Goal: Feedback & Contribution: Contribute content

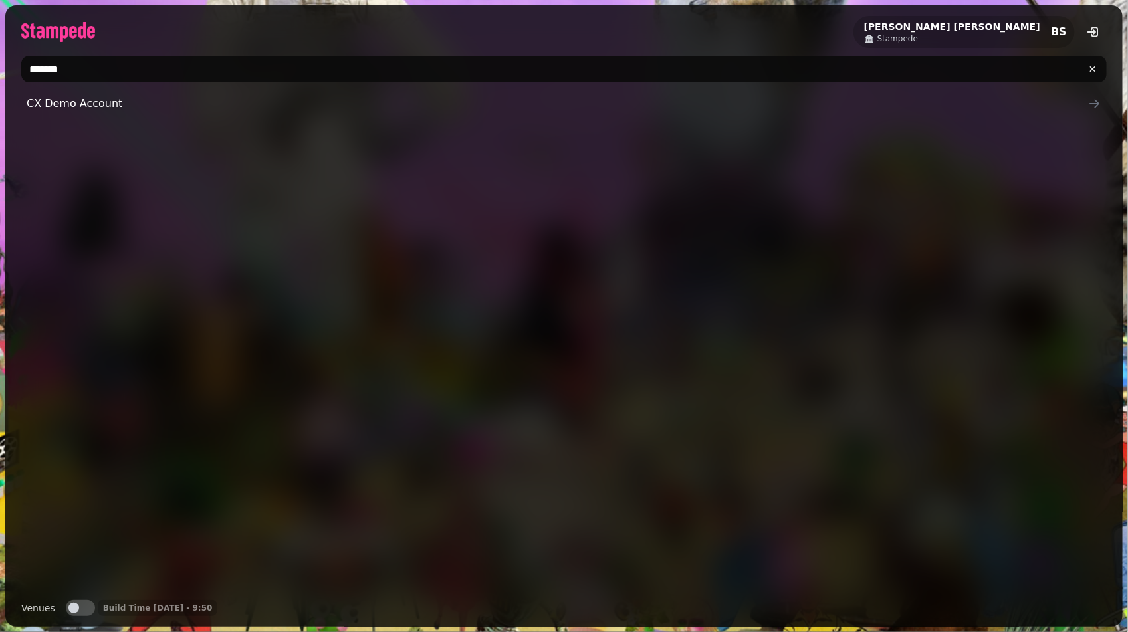
type input "*******"
click at [105, 90] on div "[PERSON_NAME] Stampede BS ******* CX Demo Account Venues Venues Build Time [DAT…" at bounding box center [564, 316] width 1118 height 622
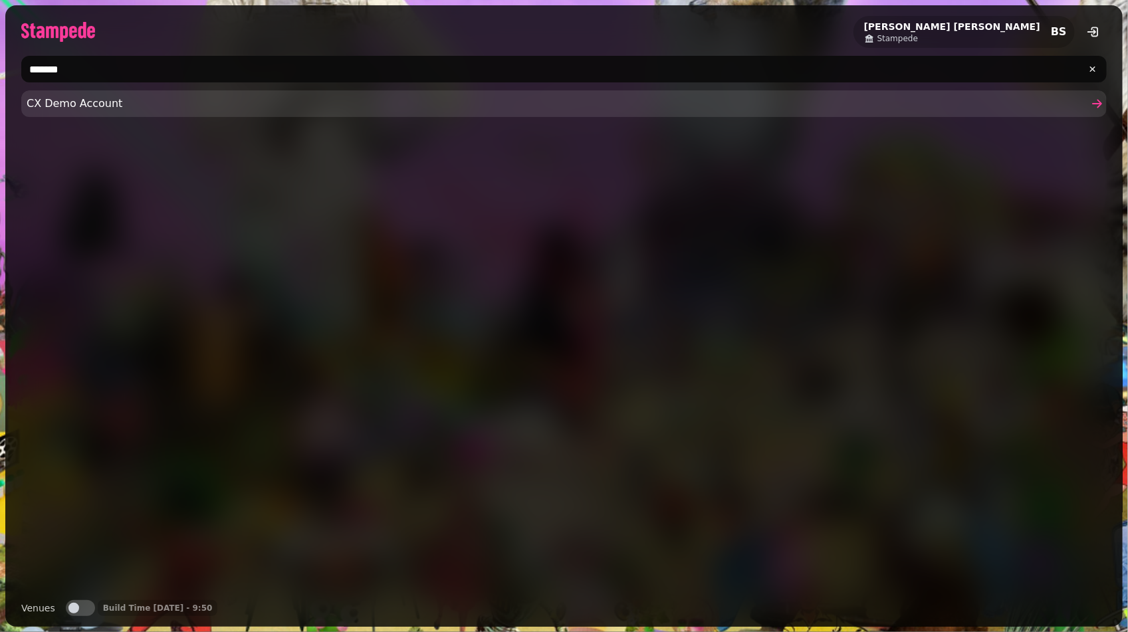
click at [105, 94] on link "CX Demo Account" at bounding box center [564, 103] width 1086 height 27
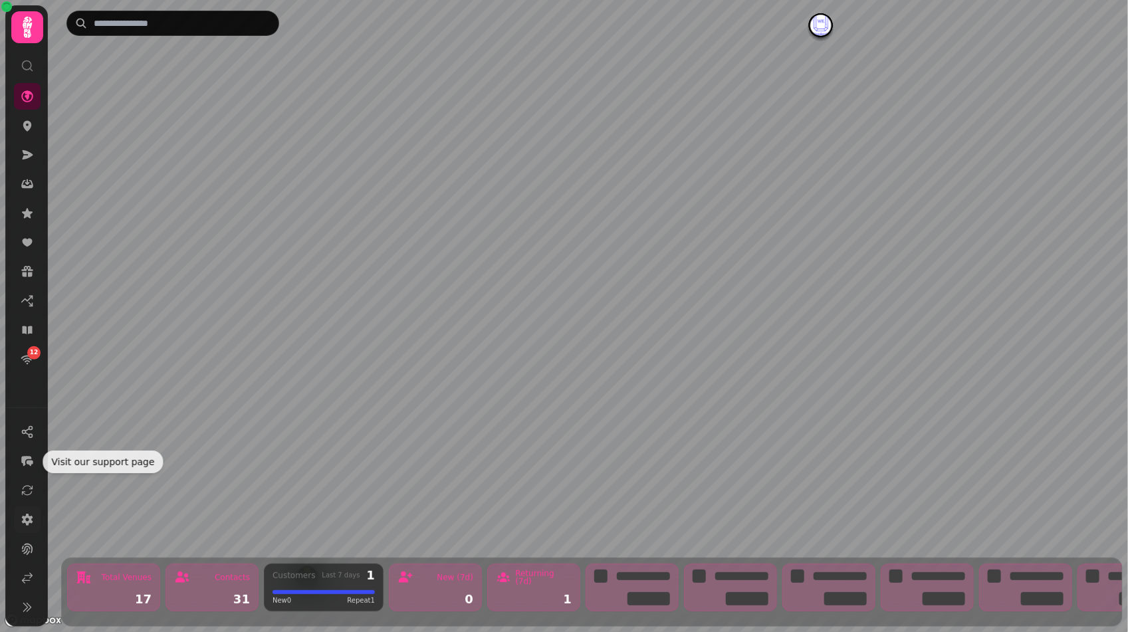
click at [25, 525] on icon at bounding box center [27, 519] width 13 height 13
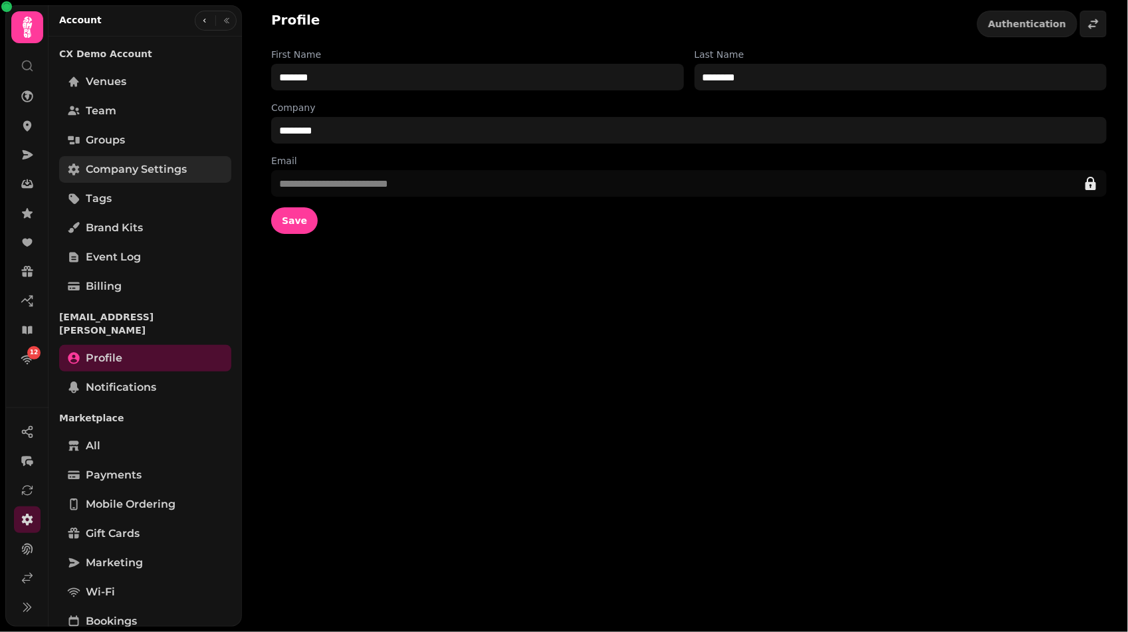
click at [149, 170] on span "Company settings" at bounding box center [136, 170] width 101 height 16
select select "**********"
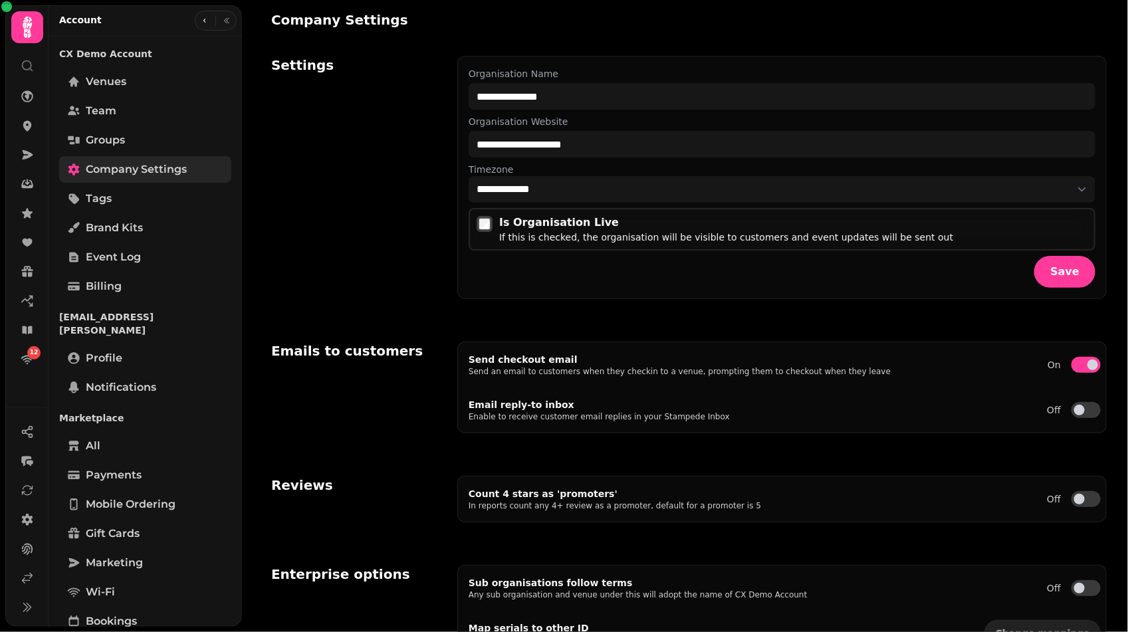
select select "**********"
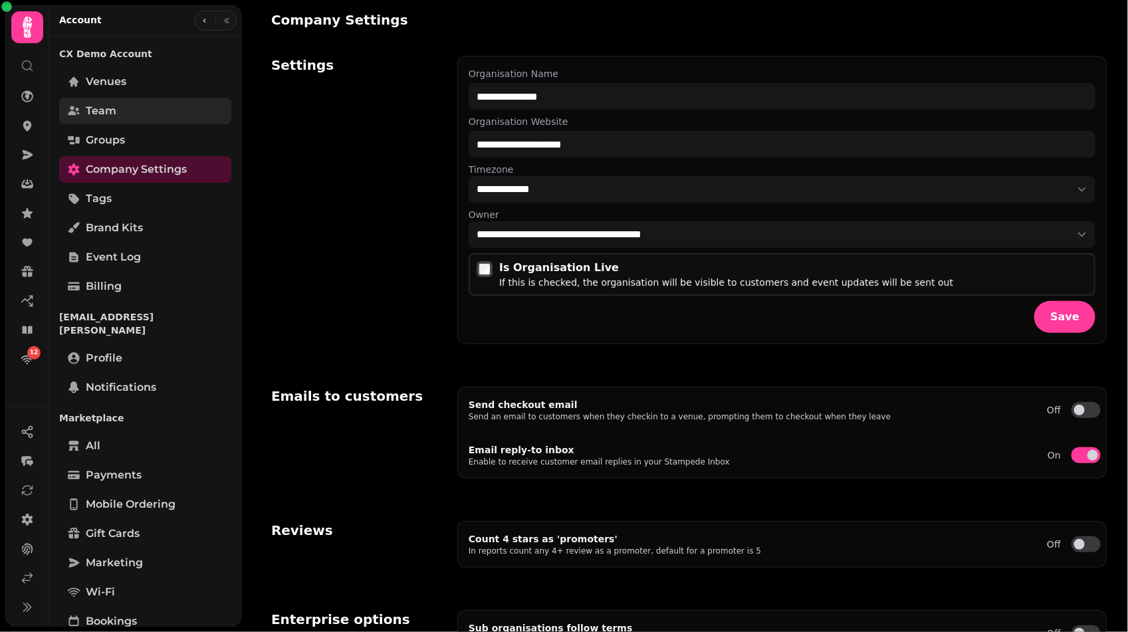
click at [155, 105] on link "Team" at bounding box center [145, 111] width 172 height 27
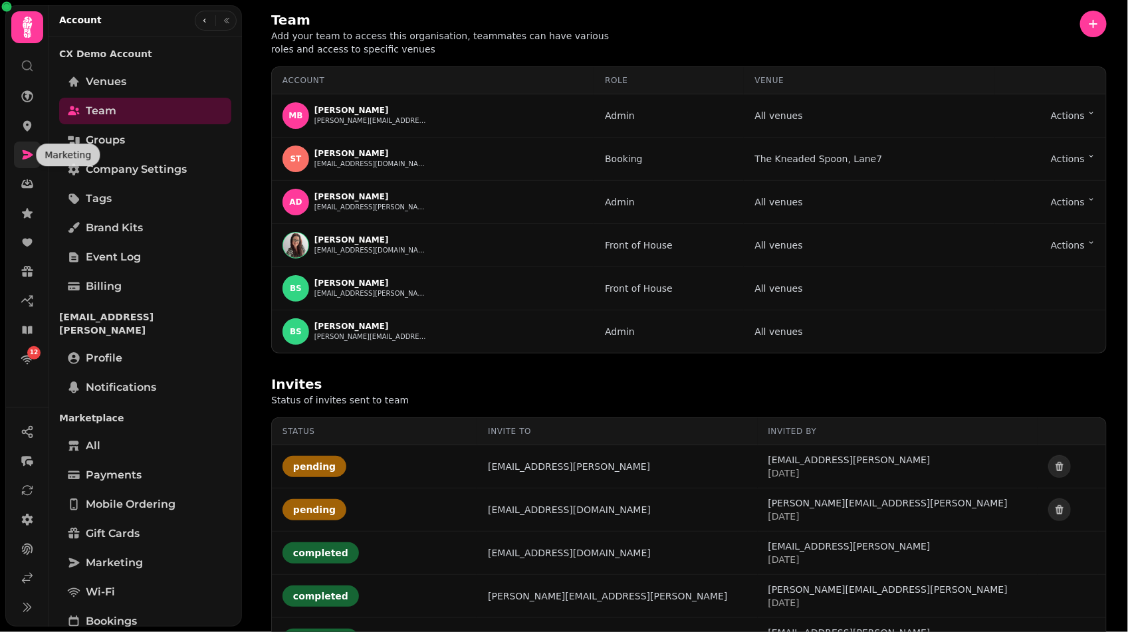
click at [27, 155] on icon at bounding box center [27, 154] width 13 height 13
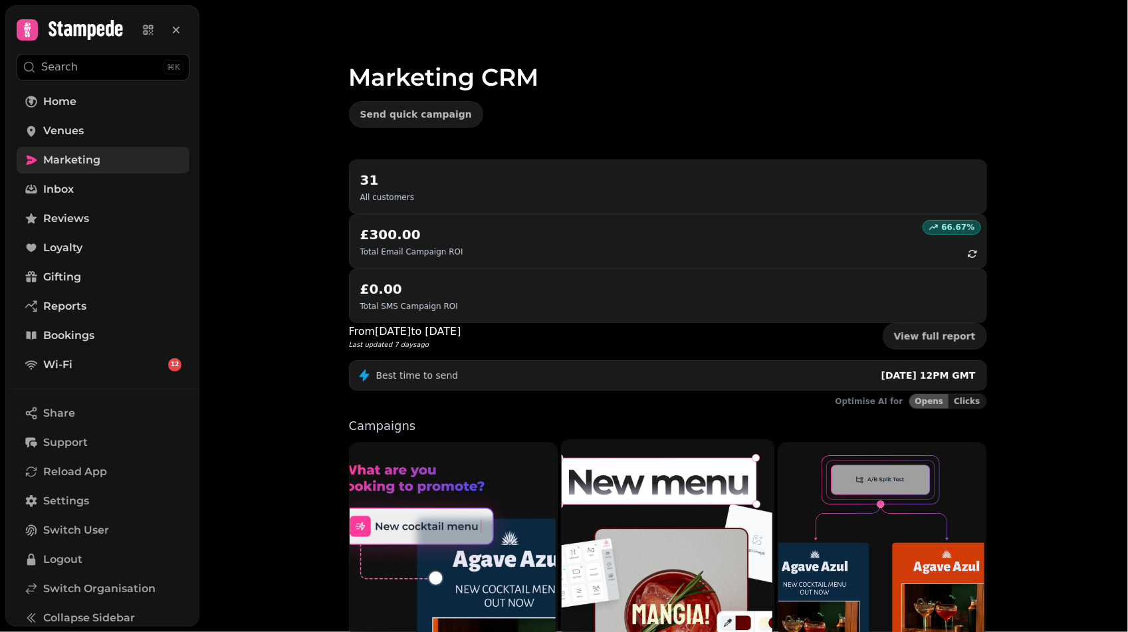
click at [625, 439] on img at bounding box center [666, 571] width 212 height 265
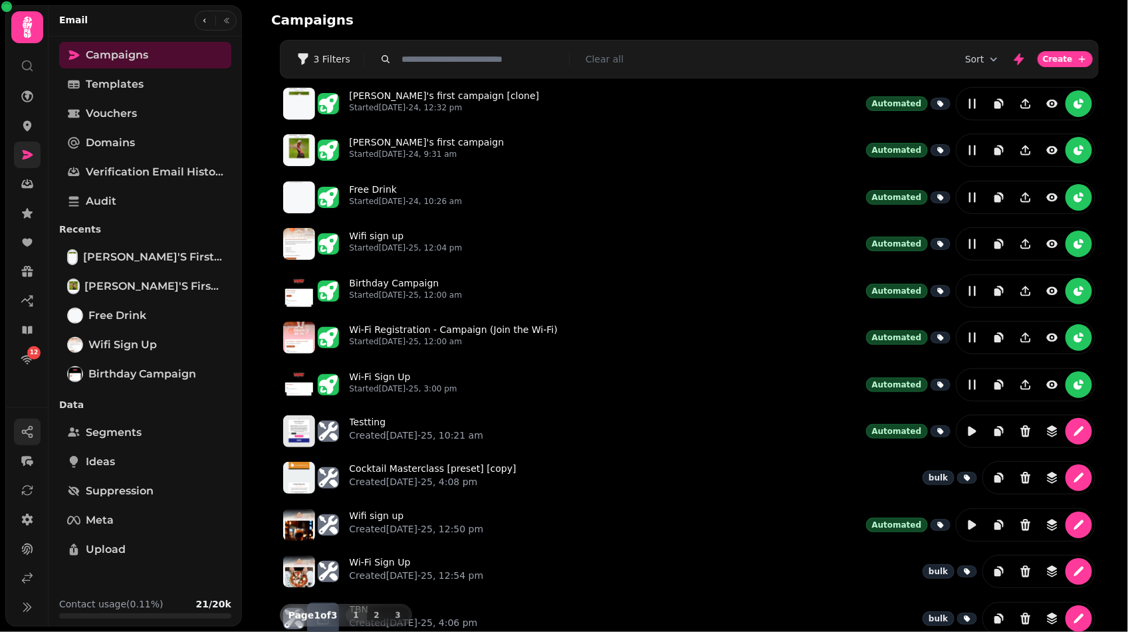
click at [21, 423] on button "button" at bounding box center [27, 432] width 27 height 27
select select "*****"
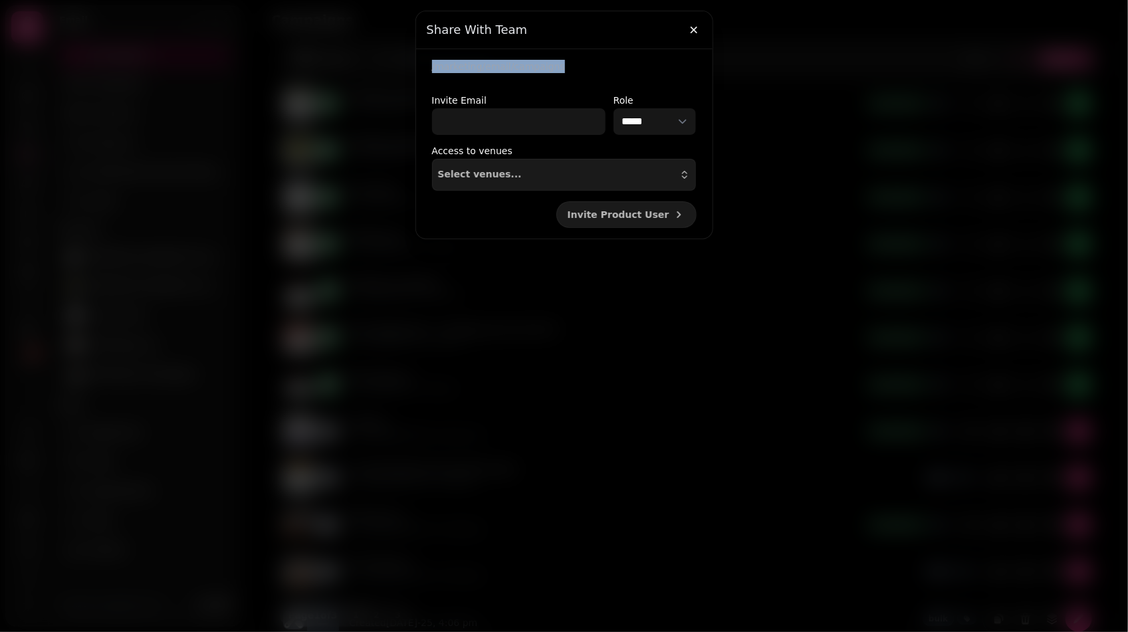
drag, startPoint x: 428, startPoint y: 64, endPoint x: 561, endPoint y: 68, distance: 133.0
click at [561, 68] on div "/marketing/email/campaigns" at bounding box center [564, 72] width 297 height 25
click at [689, 29] on icon "button" at bounding box center [693, 29] width 13 height 13
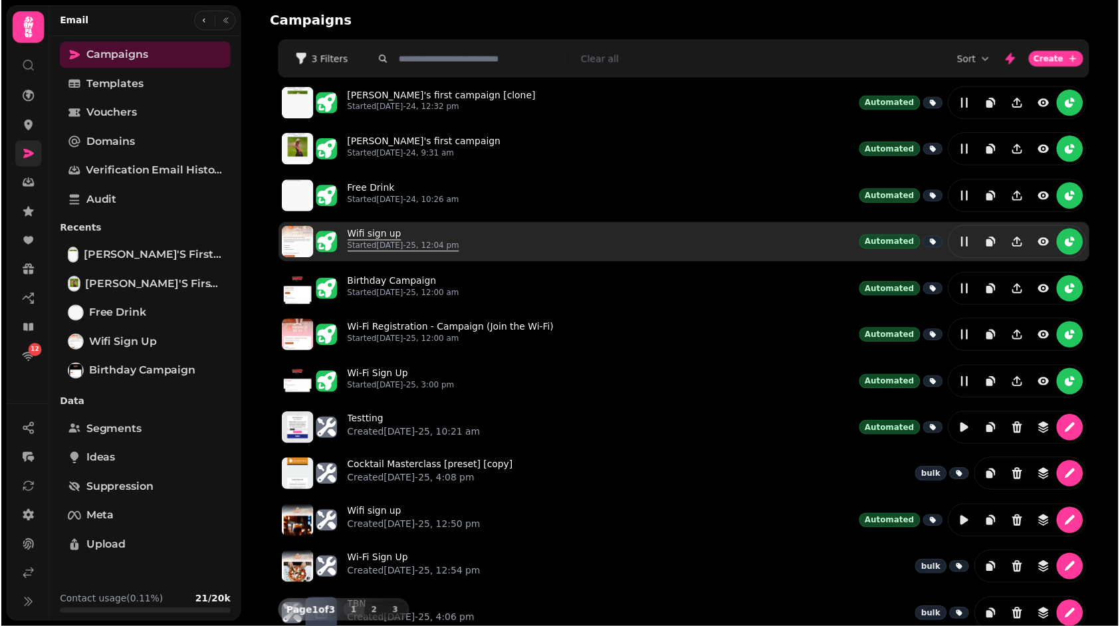
scroll to position [158, 0]
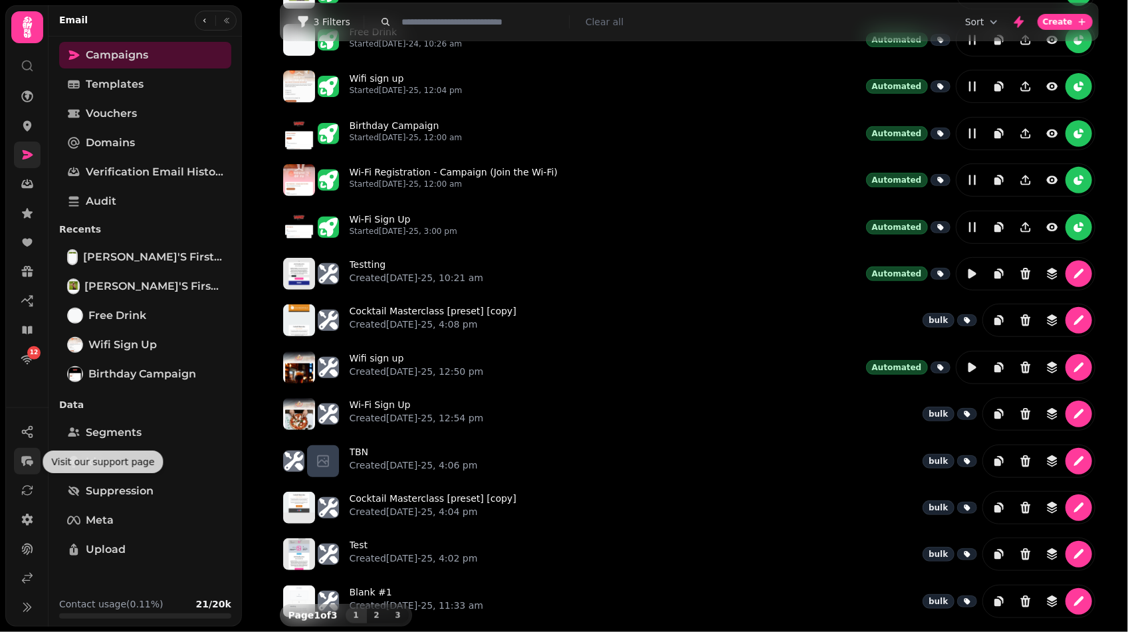
click at [23, 456] on icon "button" at bounding box center [27, 461] width 13 height 13
click at [34, 576] on link at bounding box center [27, 578] width 27 height 27
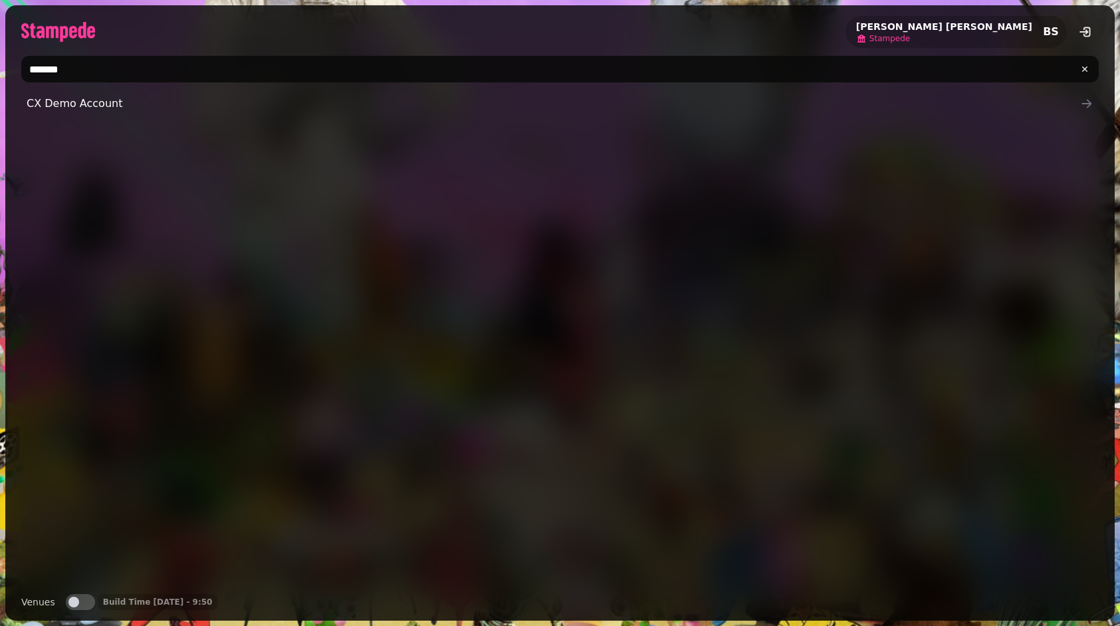
click at [910, 35] on span "Stampede" at bounding box center [890, 38] width 41 height 11
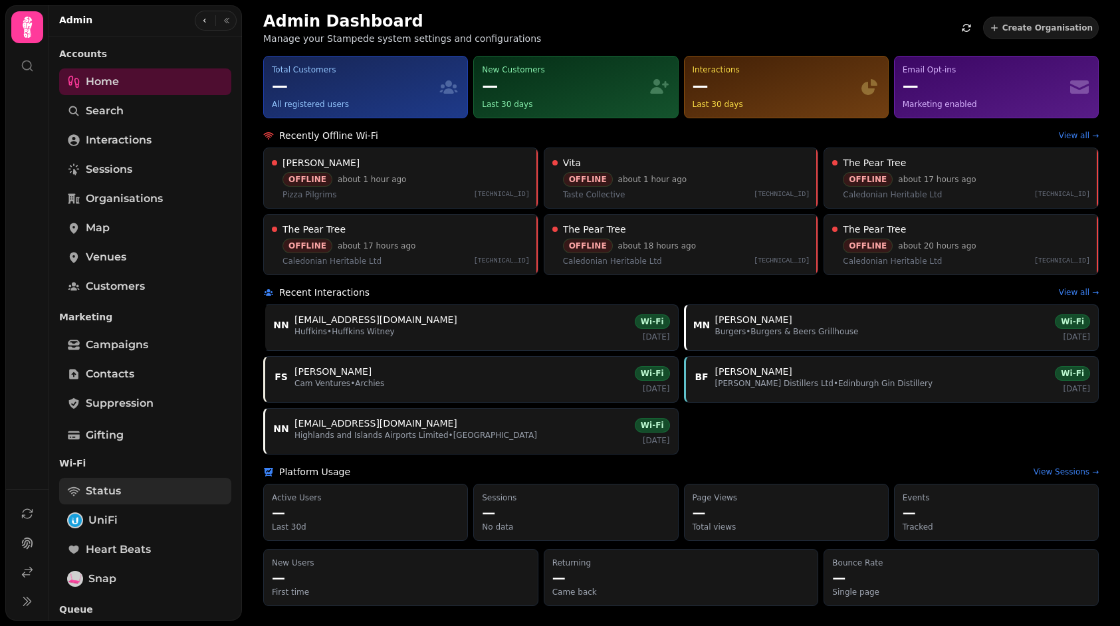
scroll to position [287, 0]
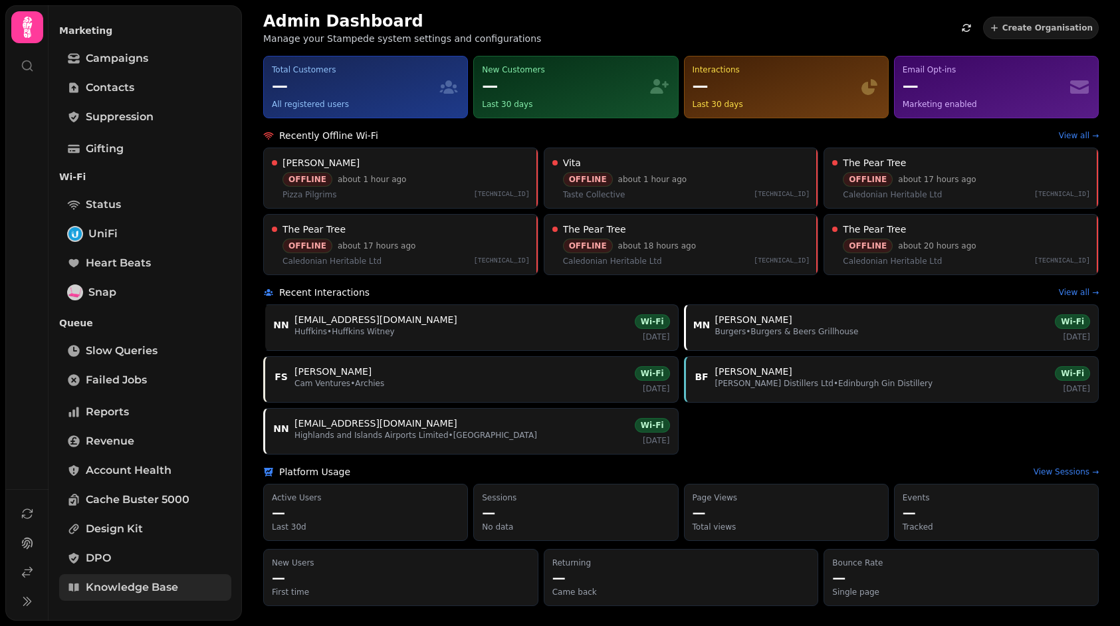
click at [142, 586] on span "Knowledge Base" at bounding box center [132, 588] width 92 height 16
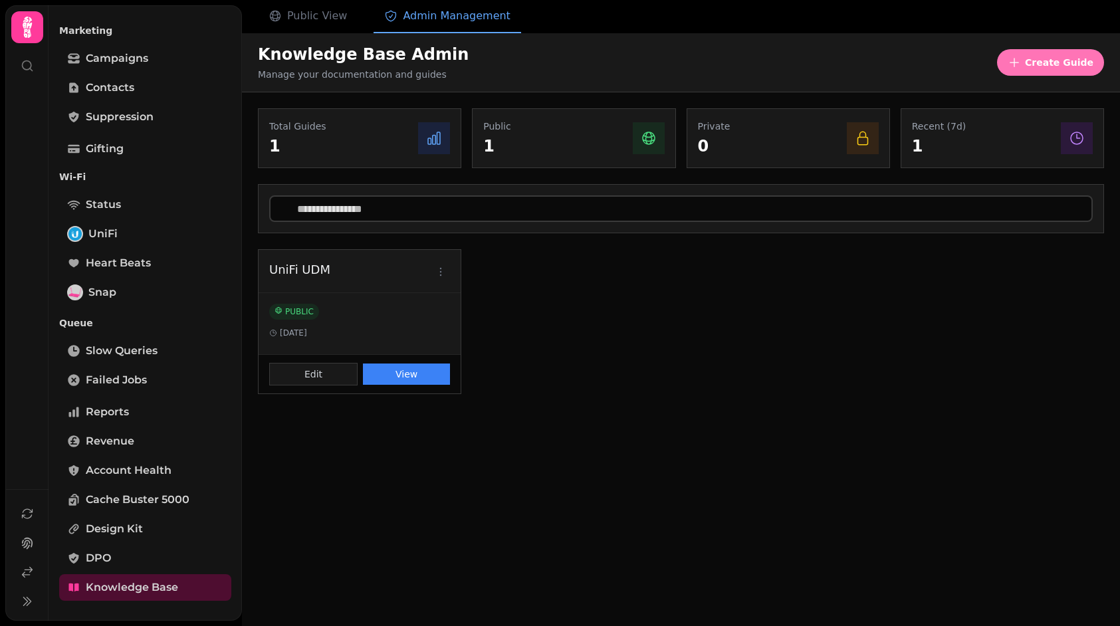
click at [1040, 61] on span "Create Guide" at bounding box center [1059, 62] width 68 height 9
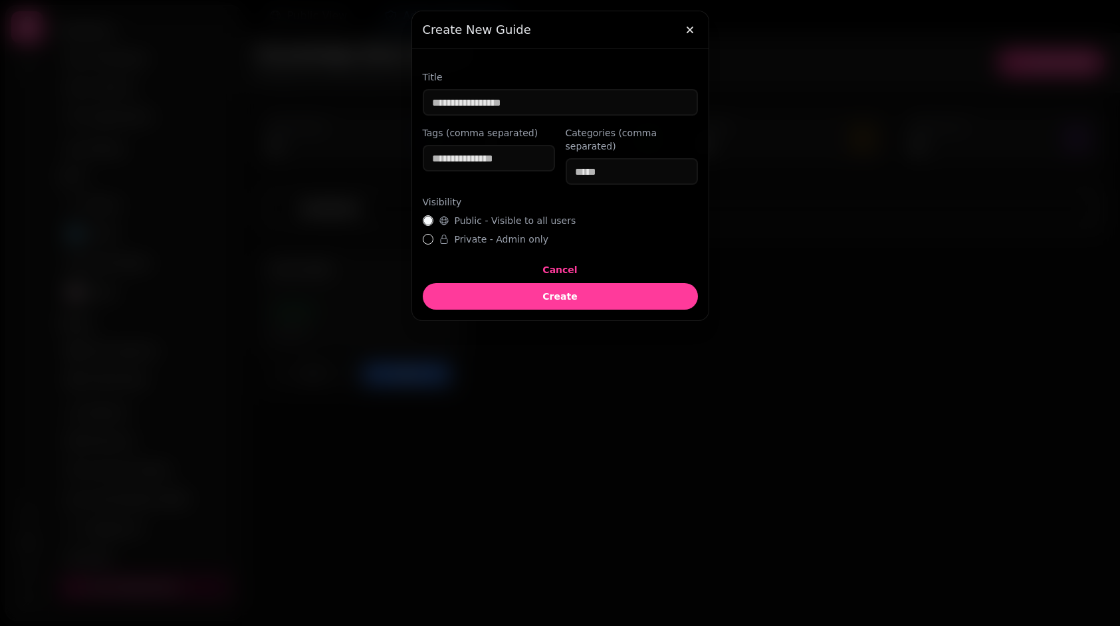
click at [485, 181] on div "Tags (comma separated)" at bounding box center [489, 155] width 132 height 59
click at [474, 143] on div "Tags (comma separated)" at bounding box center [489, 155] width 132 height 59
click at [685, 28] on icon "button" at bounding box center [689, 29] width 13 height 13
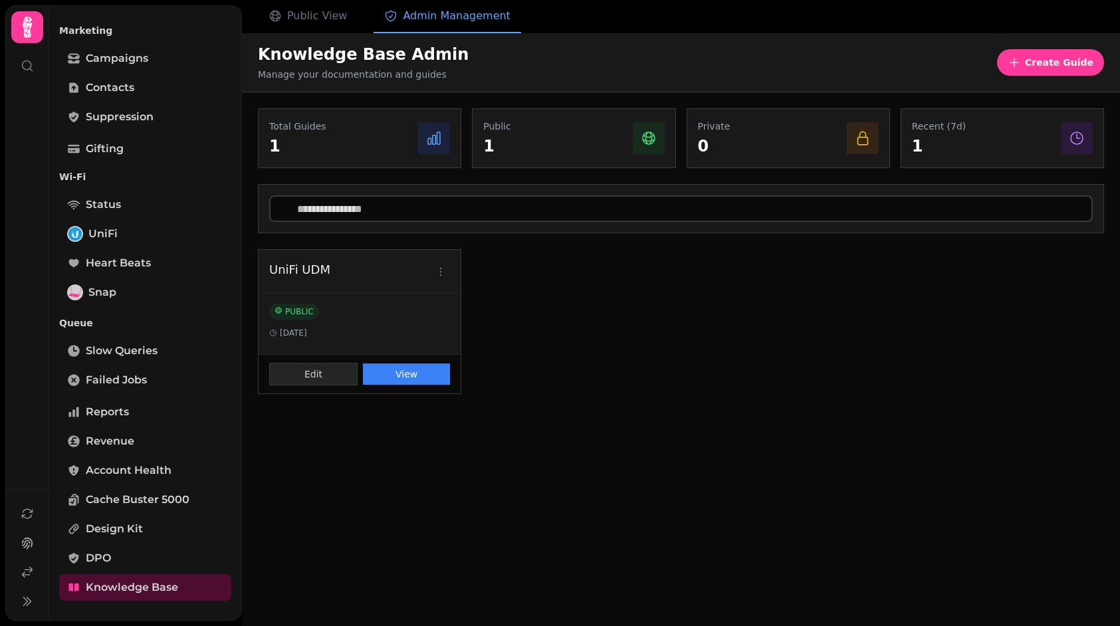
click at [295, 366] on button "Edit" at bounding box center [313, 374] width 88 height 23
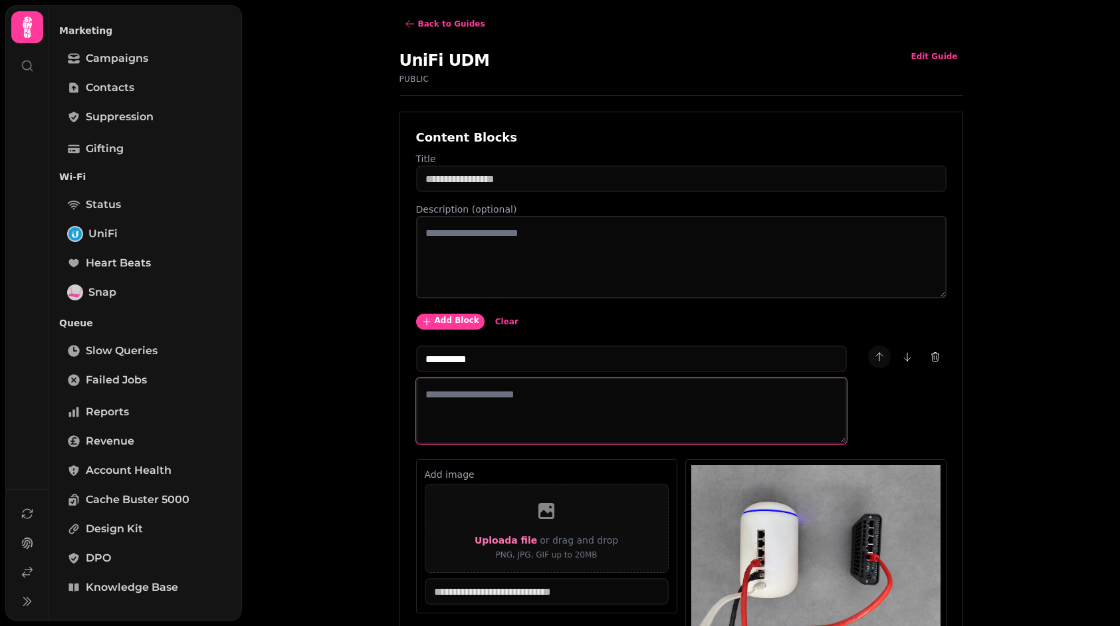
click at [483, 398] on textarea at bounding box center [631, 411] width 431 height 66
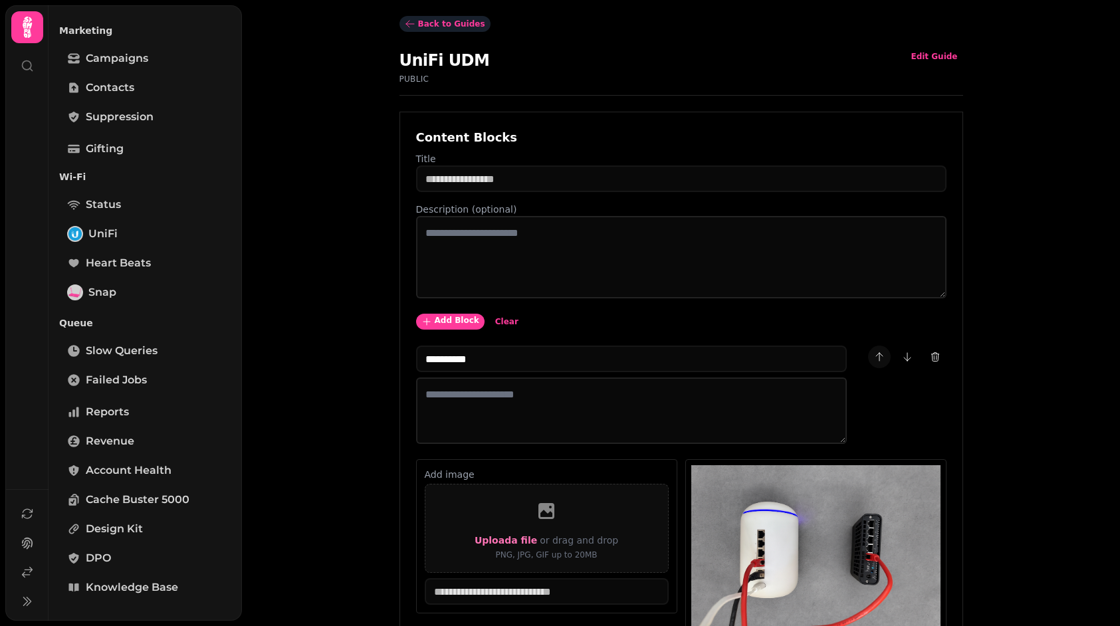
click at [420, 26] on span "Back to Guides" at bounding box center [451, 24] width 67 height 8
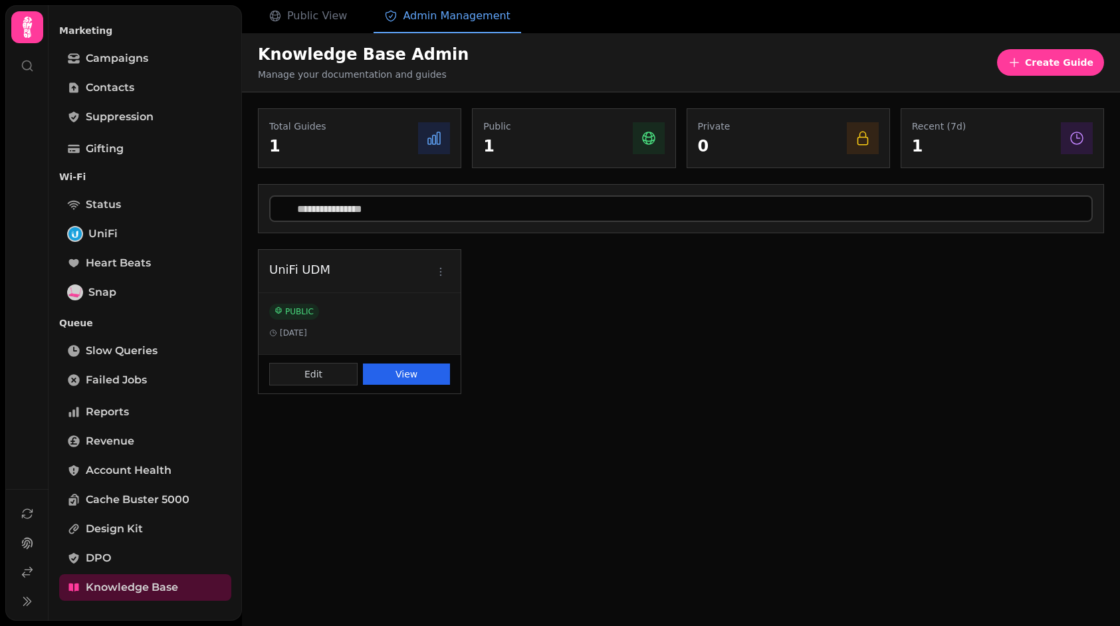
click at [389, 368] on button "View" at bounding box center [406, 374] width 87 height 21
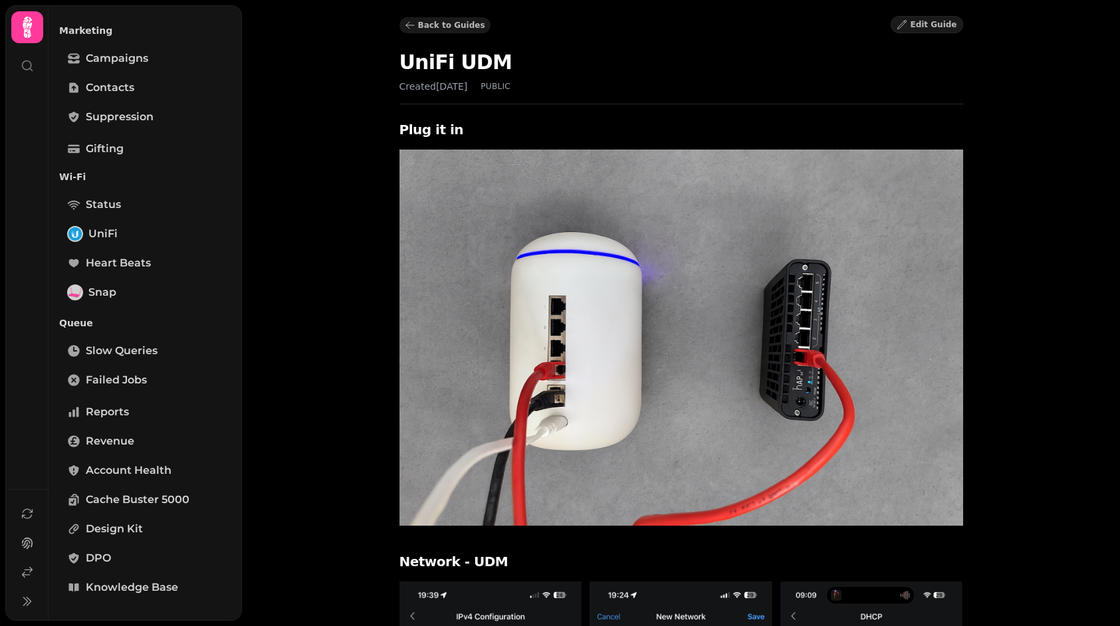
click at [423, 25] on span "Back to Guides" at bounding box center [451, 25] width 67 height 8
